Goal: Check status: Check status

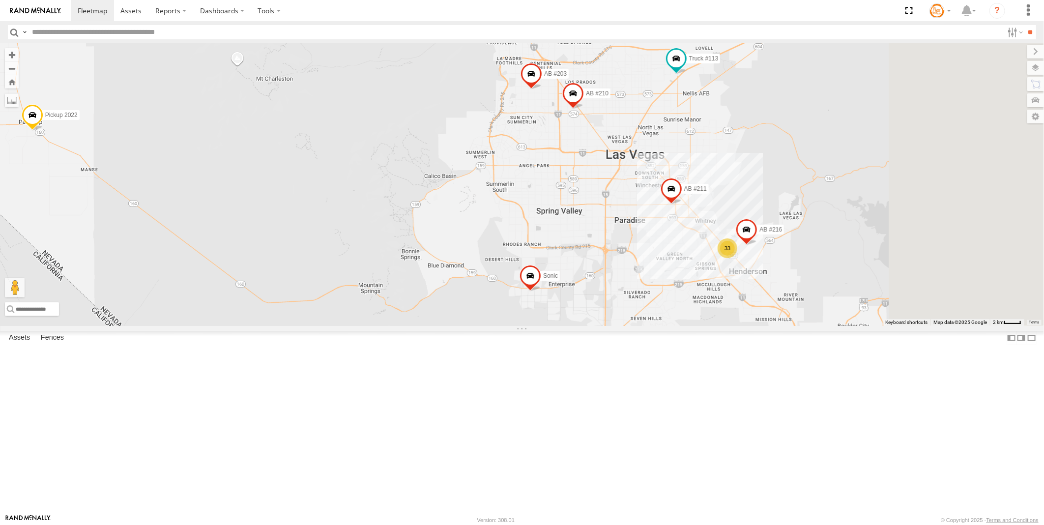
drag, startPoint x: 642, startPoint y: 310, endPoint x: 528, endPoint y: 308, distance: 113.6
click at [528, 308] on div "33 AB #216 AB #210 AB #203 Sonic Pickup 2022 AB #211 Truck #113" at bounding box center [522, 184] width 1044 height 283
click at [687, 74] on span at bounding box center [677, 60] width 22 height 27
click at [672, 47] on link at bounding box center [659, 42] width 25 height 9
click at [0, 0] on link at bounding box center [0, 0] width 0 height 0
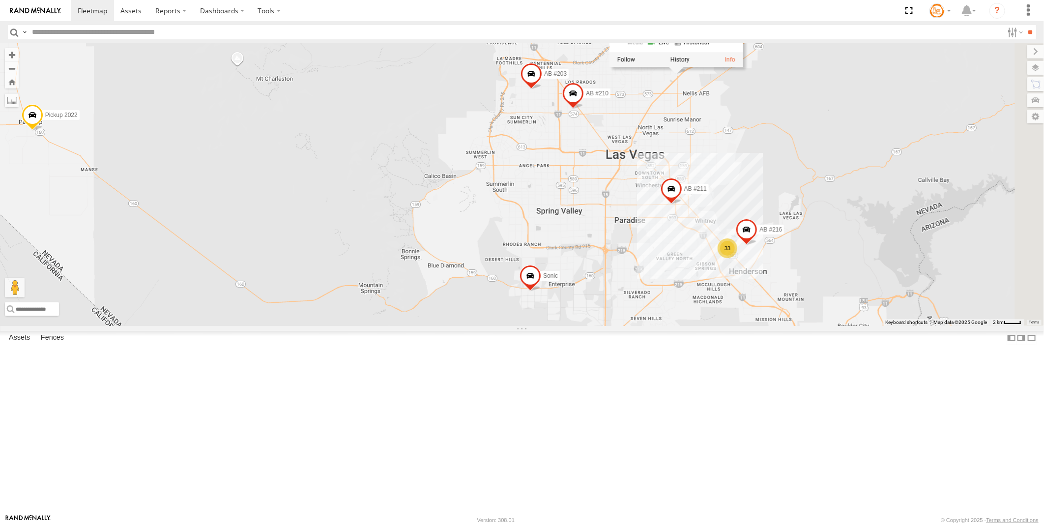
click at [0, 0] on link at bounding box center [0, 0] width 0 height 0
